Goal: Task Accomplishment & Management: Manage account settings

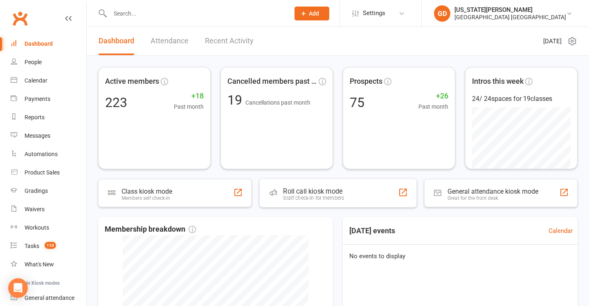
click at [152, 8] on input "text" at bounding box center [196, 13] width 176 height 11
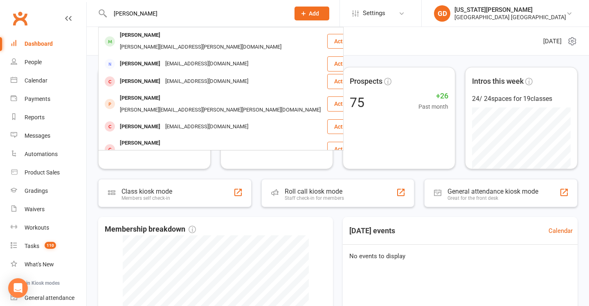
type input "[PERSON_NAME]"
drag, startPoint x: 152, startPoint y: 8, endPoint x: 284, endPoint y: 127, distance: 178.0
click at [198, 41] on div "[PERSON_NAME][EMAIL_ADDRESS][PERSON_NAME][DOMAIN_NAME]" at bounding box center [200, 47] width 166 height 12
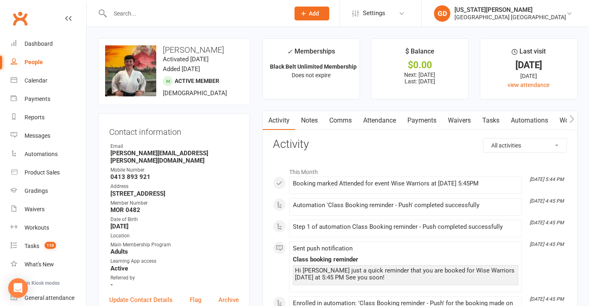
click at [456, 120] on link "Waivers" at bounding box center [459, 120] width 34 height 19
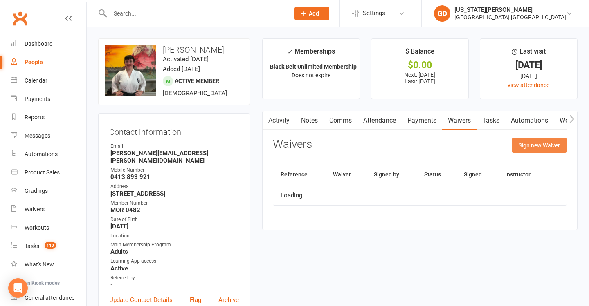
click at [534, 145] on button "Sign new Waiver" at bounding box center [538, 145] width 55 height 15
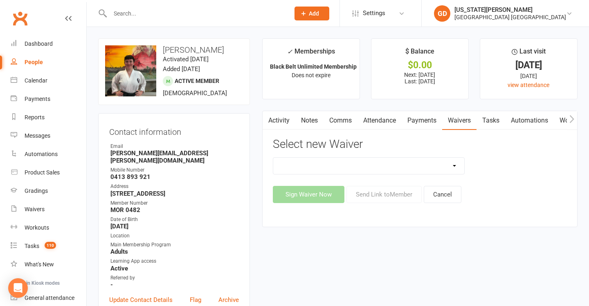
select select "7449"
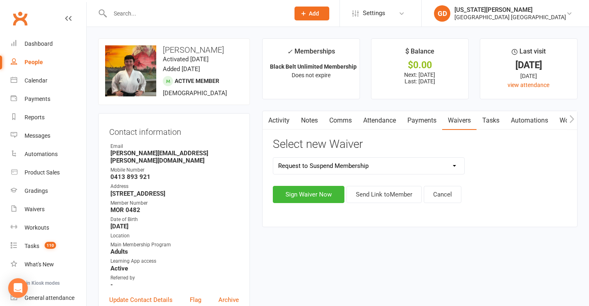
drag, startPoint x: 386, startPoint y: 195, endPoint x: 314, endPoint y: 264, distance: 99.2
click at [386, 195] on button "Send Link to Member" at bounding box center [383, 194] width 75 height 17
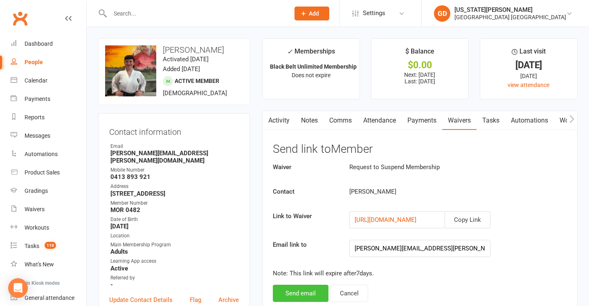
click at [295, 285] on button "Send email" at bounding box center [301, 293] width 56 height 17
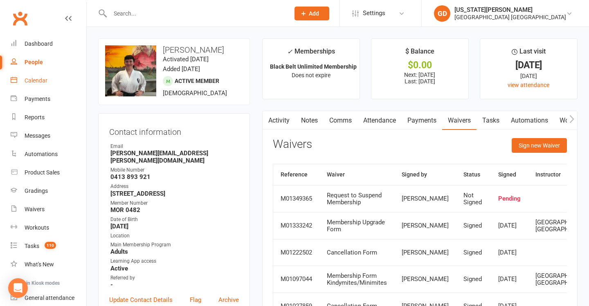
click at [28, 77] on div "Calendar" at bounding box center [36, 80] width 23 height 7
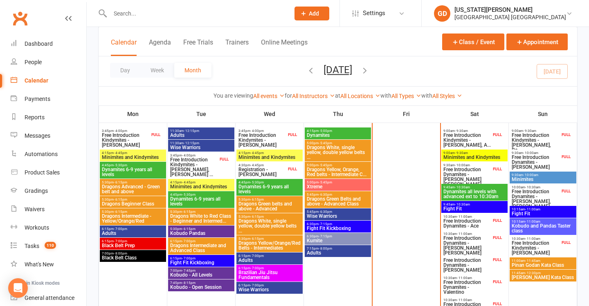
scroll to position [238, 0]
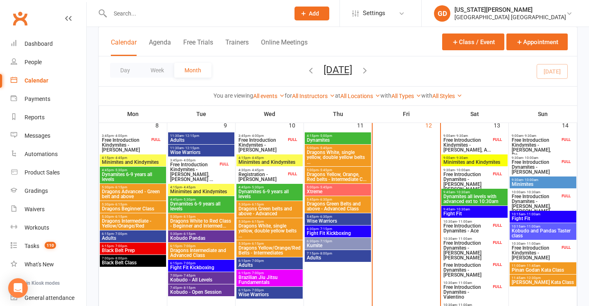
click at [343, 202] on span "Dragons Green Belts and above - Advanced Class" at bounding box center [337, 207] width 63 height 10
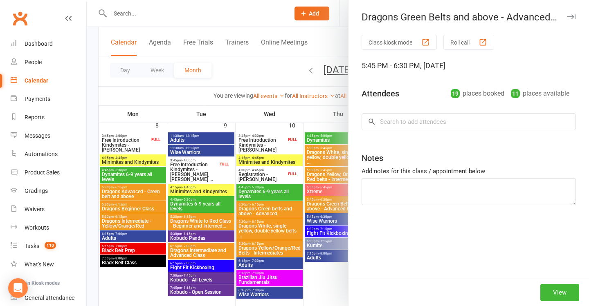
click at [317, 168] on div at bounding box center [338, 153] width 502 height 306
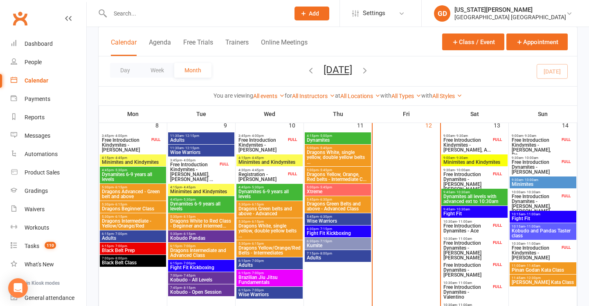
click at [318, 191] on span "Xtreme" at bounding box center [337, 191] width 63 height 5
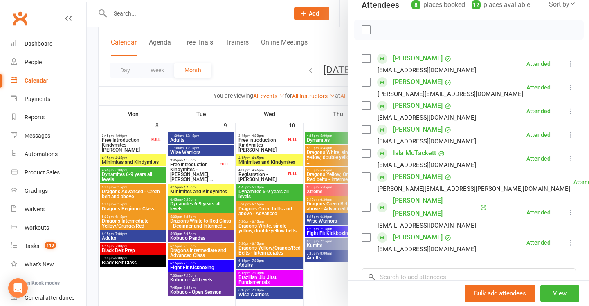
scroll to position [101, 0]
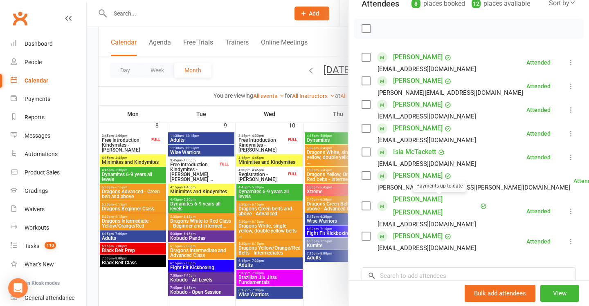
click at [305, 180] on div at bounding box center [338, 153] width 502 height 306
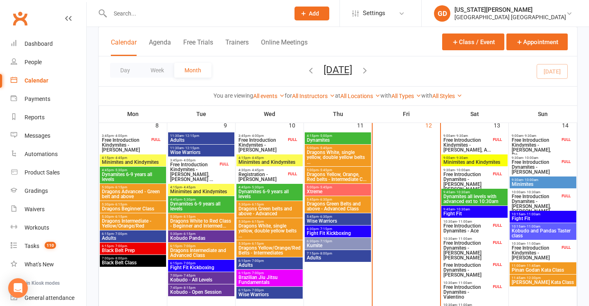
click at [332, 203] on span "Dragons Green Belts and above - Advanced Class" at bounding box center [337, 207] width 63 height 10
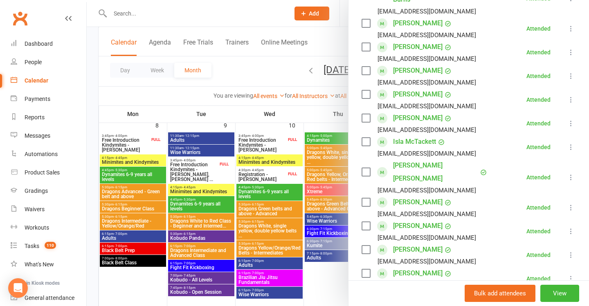
scroll to position [263, 0]
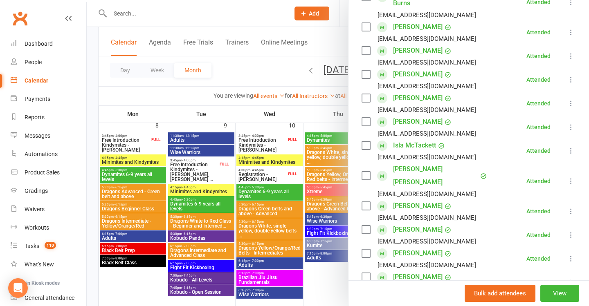
click at [267, 129] on div at bounding box center [338, 153] width 502 height 306
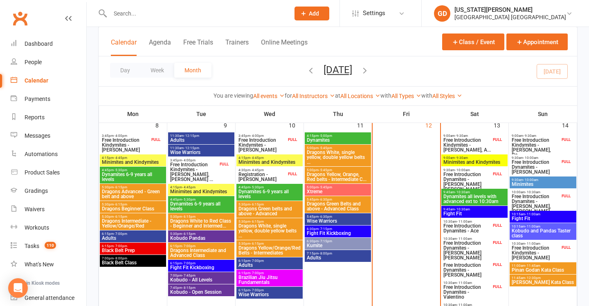
click at [349, 231] on span "Fight Fit Kickboxing" at bounding box center [337, 233] width 63 height 5
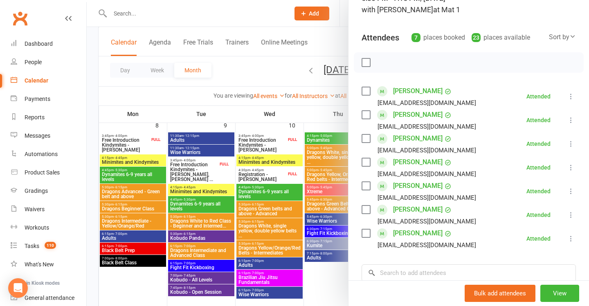
scroll to position [68, 0]
click at [311, 164] on div at bounding box center [338, 153] width 502 height 306
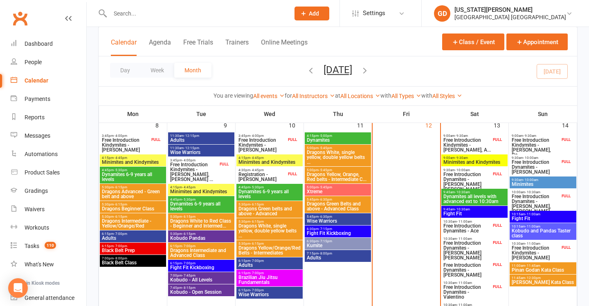
click at [463, 162] on span "Minimites and Kindymites" at bounding box center [474, 162] width 63 height 5
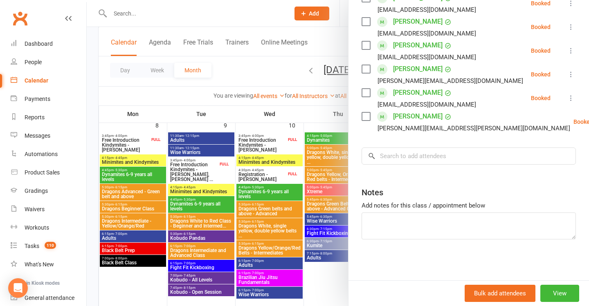
click at [294, 176] on div at bounding box center [338, 153] width 502 height 306
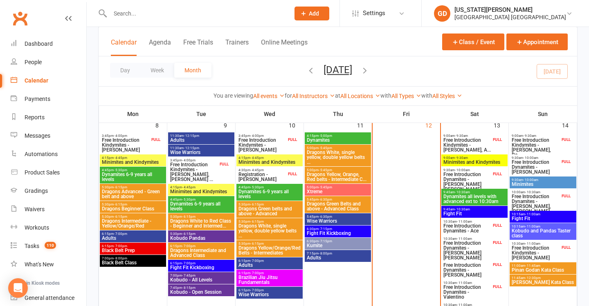
click at [484, 195] on span "Dynamites all levels with advanced ext to 10:30am" at bounding box center [474, 199] width 63 height 10
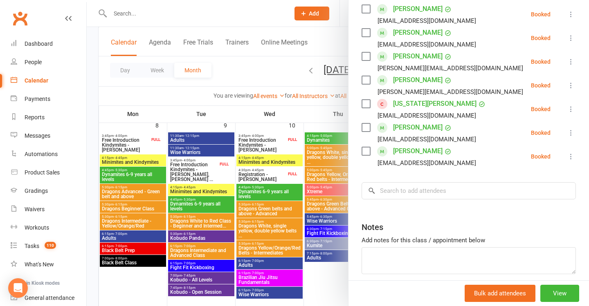
scroll to position [201, 0]
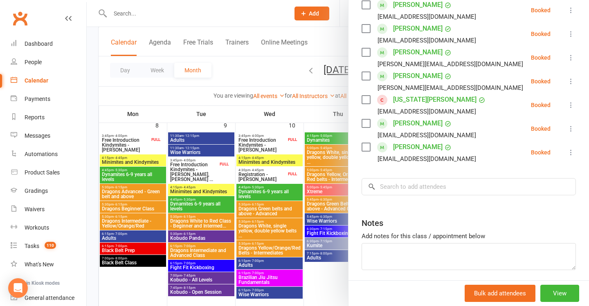
click at [273, 158] on div at bounding box center [338, 153] width 502 height 306
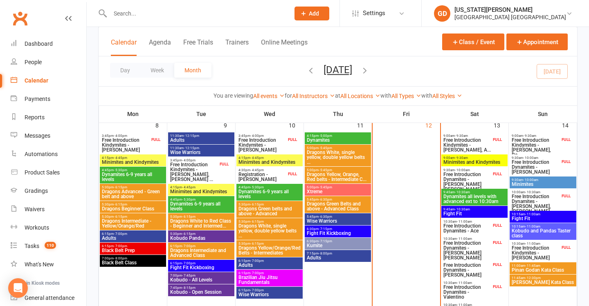
click at [473, 213] on span "Fight Fit" at bounding box center [474, 213] width 63 height 5
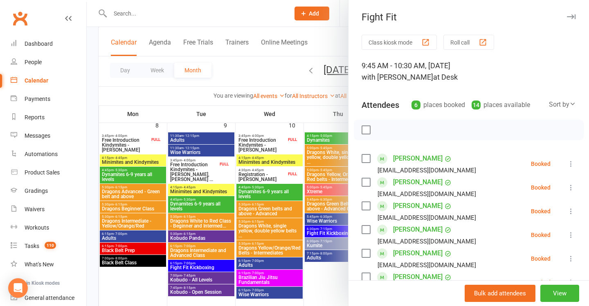
click at [333, 193] on div at bounding box center [338, 153] width 502 height 306
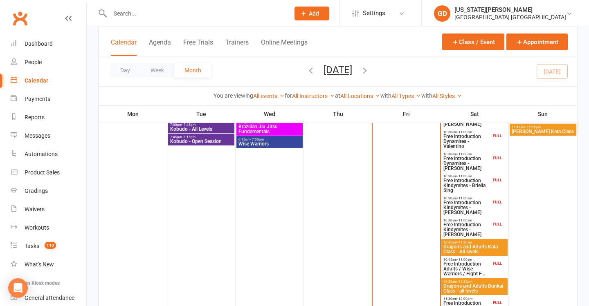
scroll to position [390, 0]
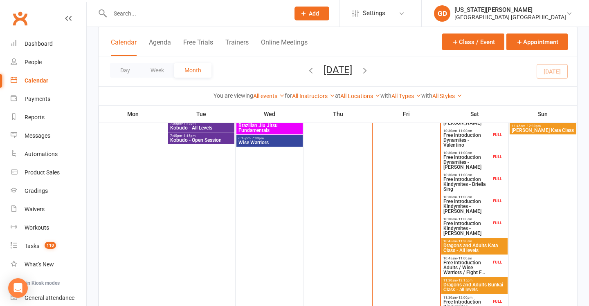
click at [472, 245] on span "Dragons and Adults Kata Class - All levels" at bounding box center [474, 248] width 63 height 10
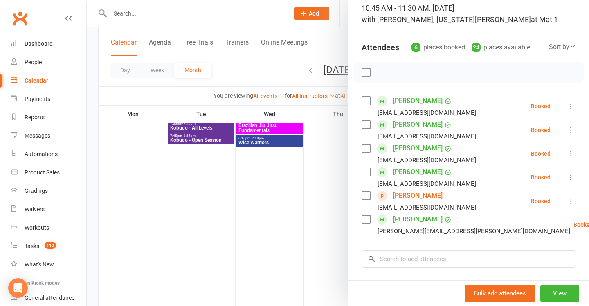
scroll to position [61, 0]
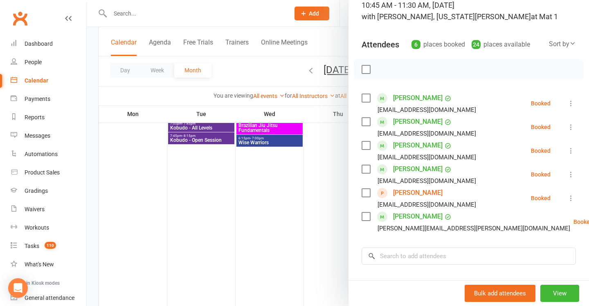
click at [303, 159] on div at bounding box center [338, 153] width 502 height 306
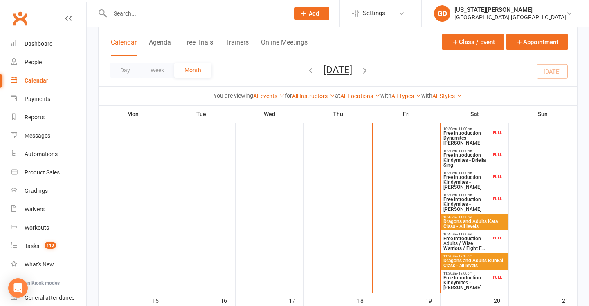
scroll to position [414, 0]
click at [461, 258] on span "Dragons and Adults Bunkai Class - all levels" at bounding box center [474, 263] width 63 height 10
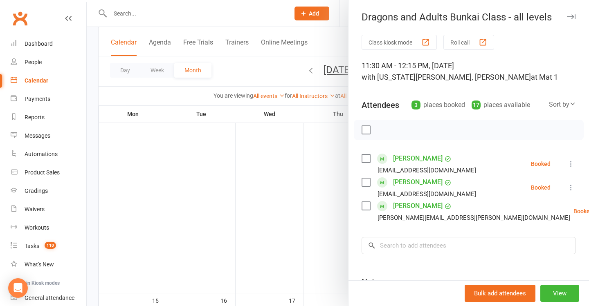
click at [313, 144] on div at bounding box center [338, 153] width 502 height 306
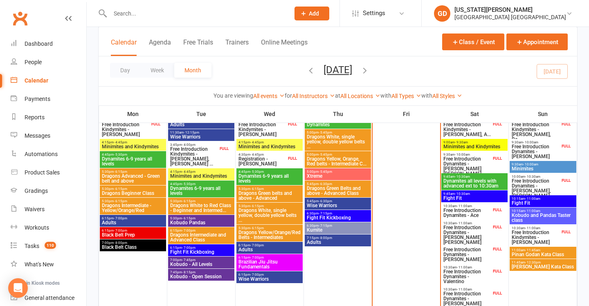
scroll to position [253, 0]
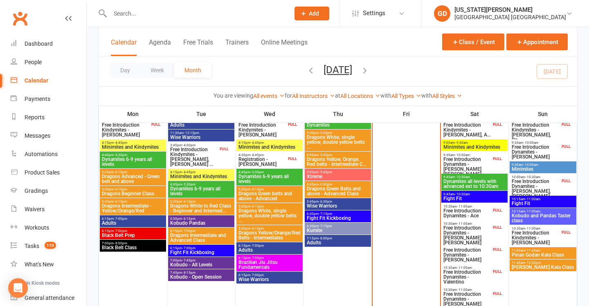
click at [532, 166] on span "- 10:00am" at bounding box center [530, 165] width 15 height 4
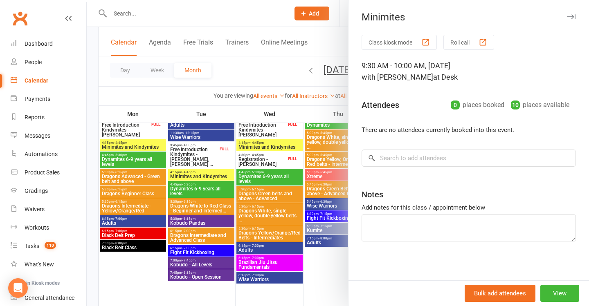
click at [255, 121] on div at bounding box center [338, 153] width 502 height 306
